Goal: Task Accomplishment & Management: Use online tool/utility

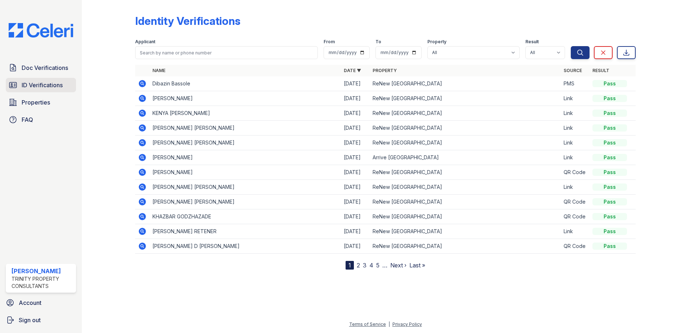
click at [50, 85] on span "ID Verifications" at bounding box center [42, 85] width 41 height 9
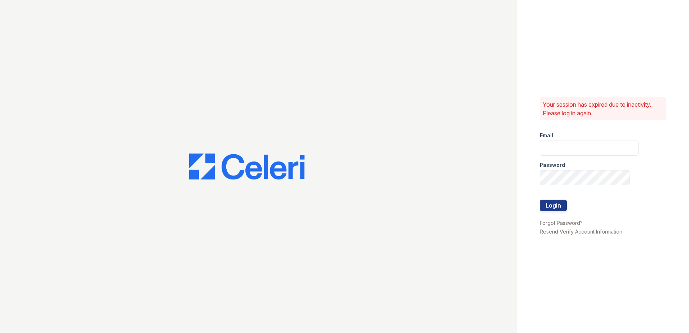
type input "jdenlinger@trinity-pm.com"
click at [564, 204] on button "Login" at bounding box center [553, 206] width 27 height 12
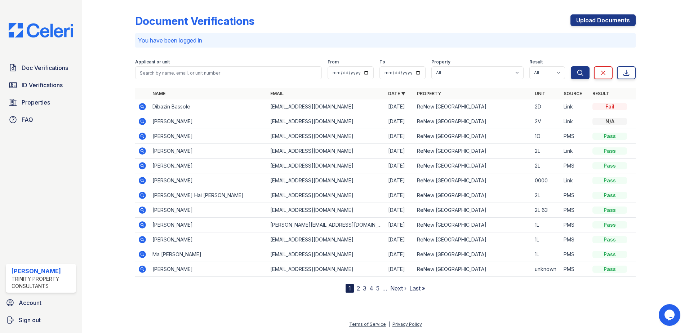
click at [150, 61] on label "Applicant or unit" at bounding box center [152, 62] width 35 height 6
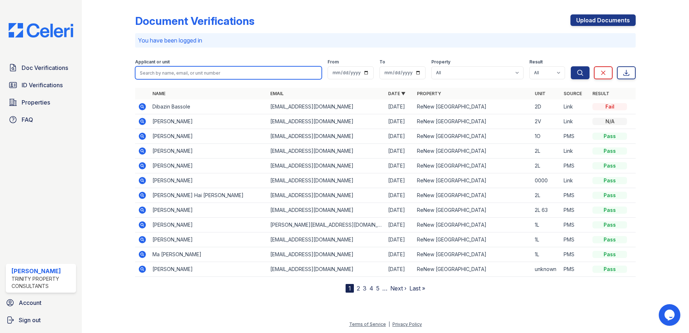
click at [153, 69] on input "search" at bounding box center [228, 72] width 187 height 13
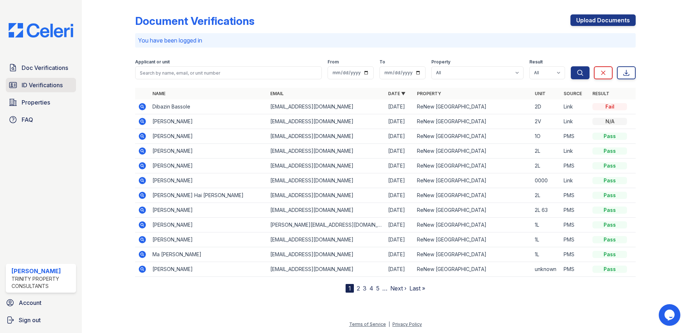
click at [45, 88] on span "ID Verifications" at bounding box center [42, 85] width 41 height 9
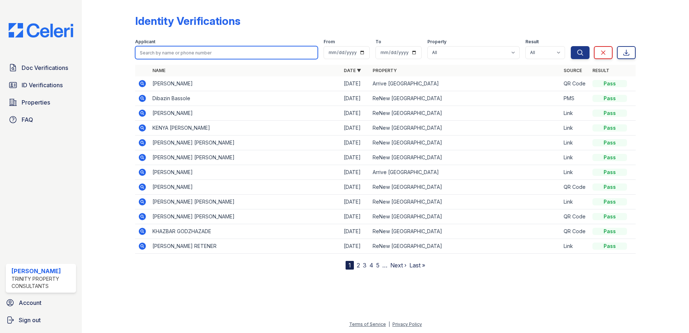
click at [166, 53] on input "search" at bounding box center [226, 52] width 183 height 13
type input "chance"
click at [571, 46] on button "Search" at bounding box center [580, 52] width 19 height 13
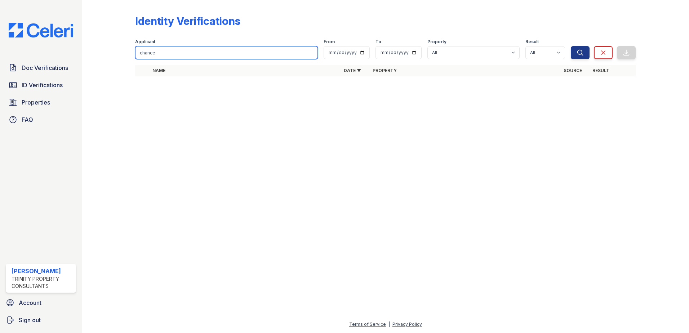
click at [166, 54] on input "chance" at bounding box center [226, 52] width 183 height 13
type input "chace"
click at [571, 46] on button "Search" at bounding box center [580, 52] width 19 height 13
click at [311, 51] on input "chace" at bounding box center [226, 52] width 183 height 13
